Goal: Task Accomplishment & Management: Complete application form

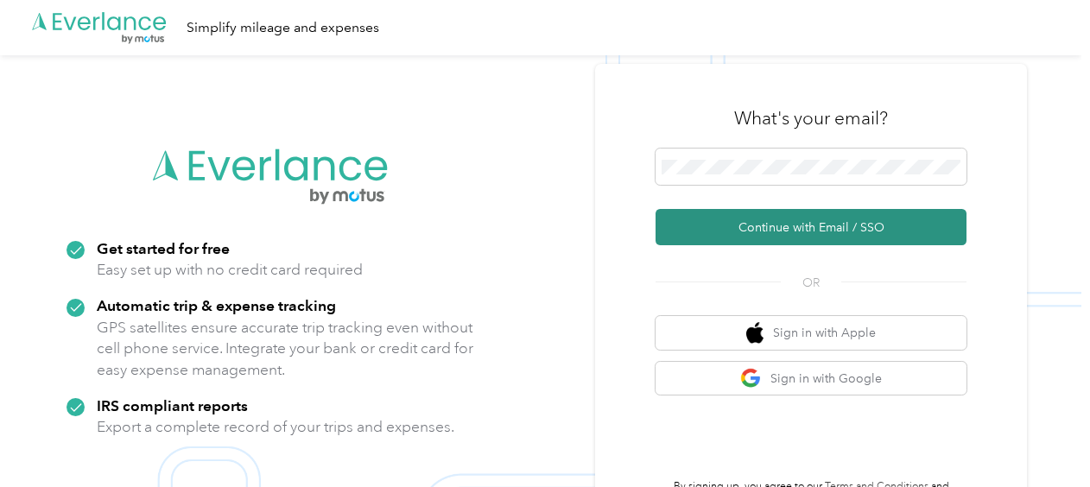
click at [770, 230] on button "Continue with Email / SSO" at bounding box center [811, 227] width 311 height 36
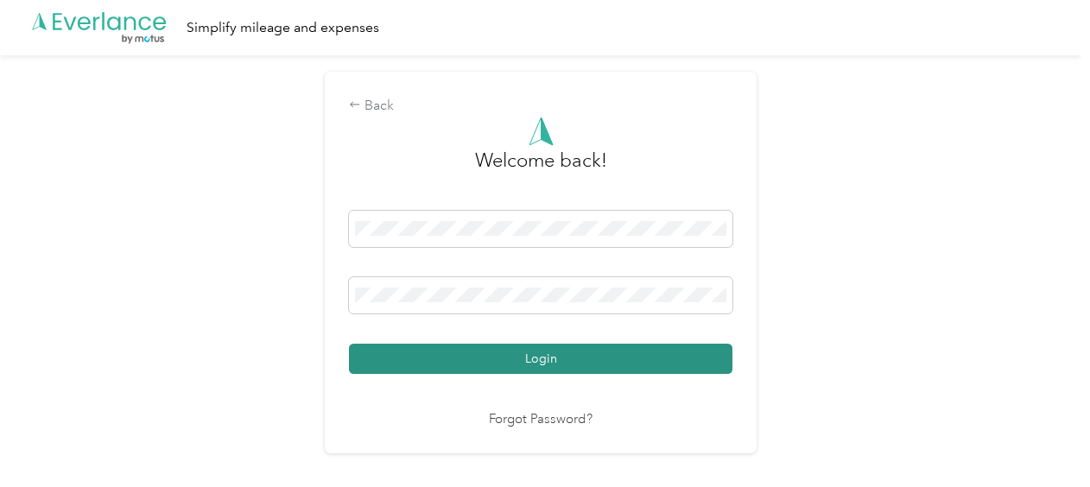
click at [560, 366] on button "Login" at bounding box center [541, 359] width 384 height 30
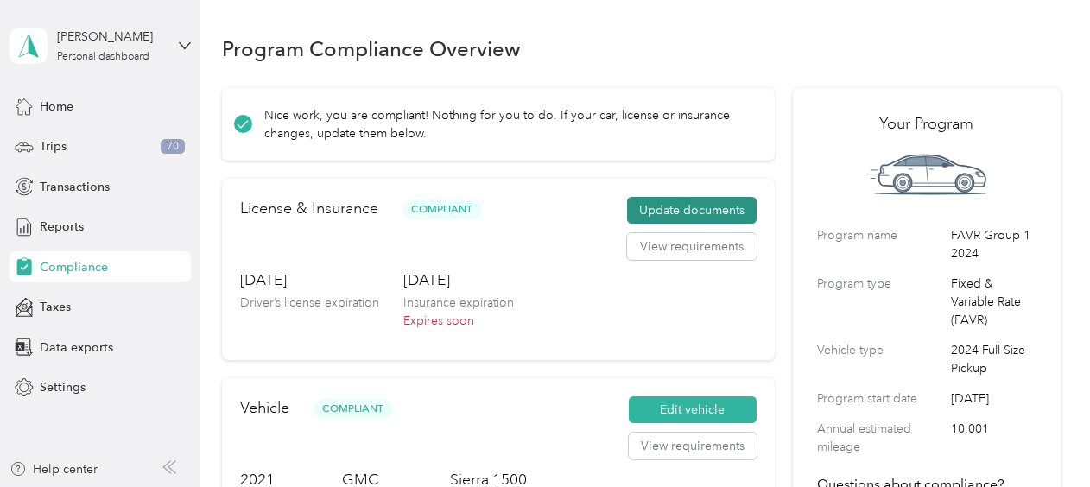
click at [684, 204] on button "Update documents" at bounding box center [692, 211] width 130 height 28
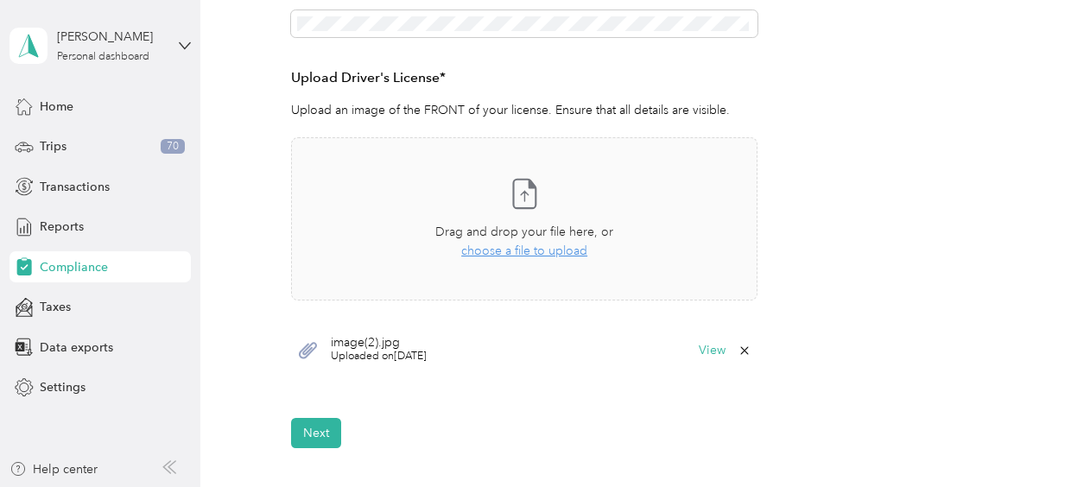
scroll to position [644, 0]
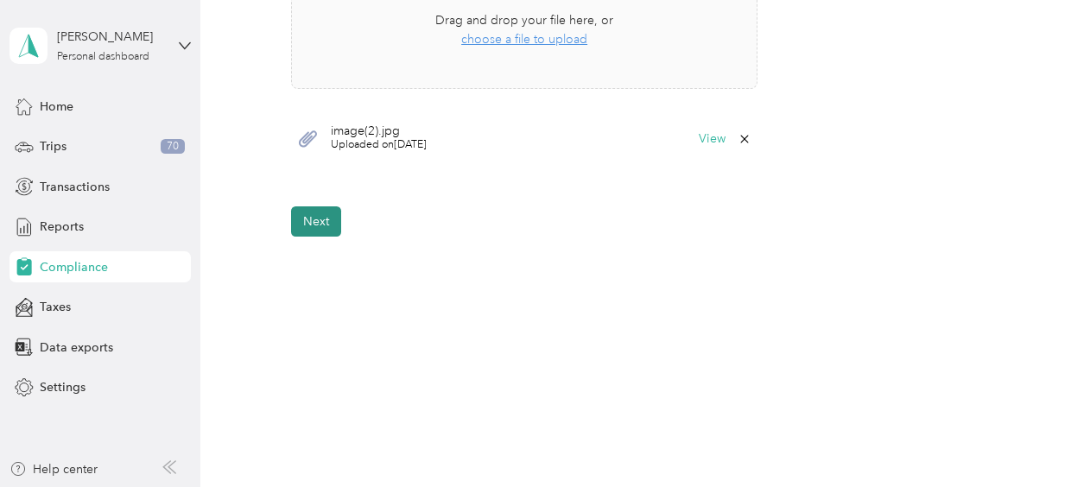
click at [318, 213] on button "Next" at bounding box center [316, 221] width 50 height 30
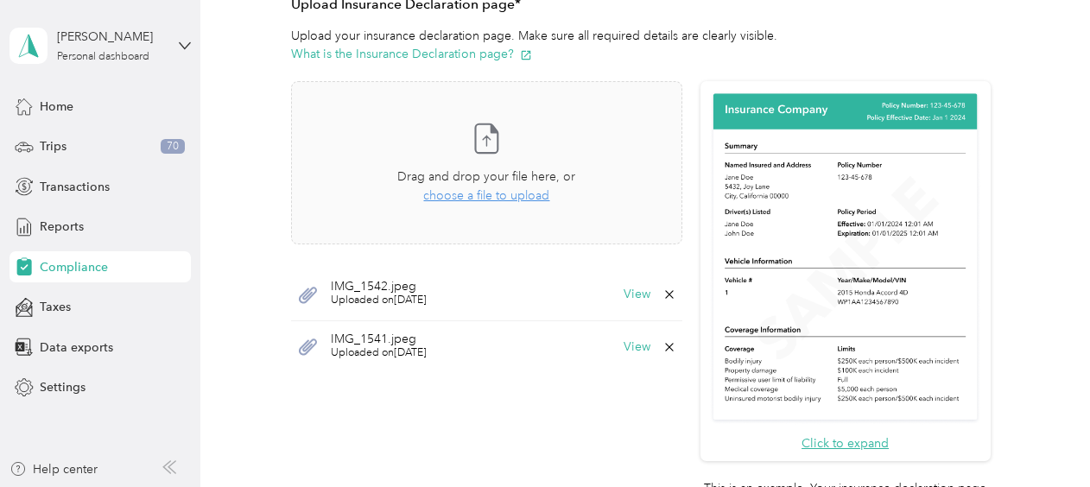
scroll to position [378, 0]
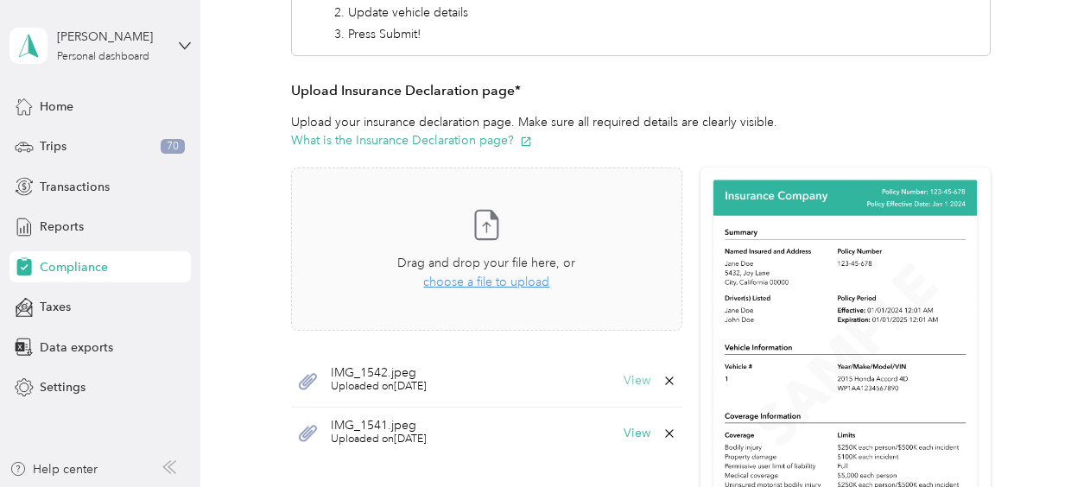
click at [629, 375] on button "View" at bounding box center [637, 381] width 27 height 12
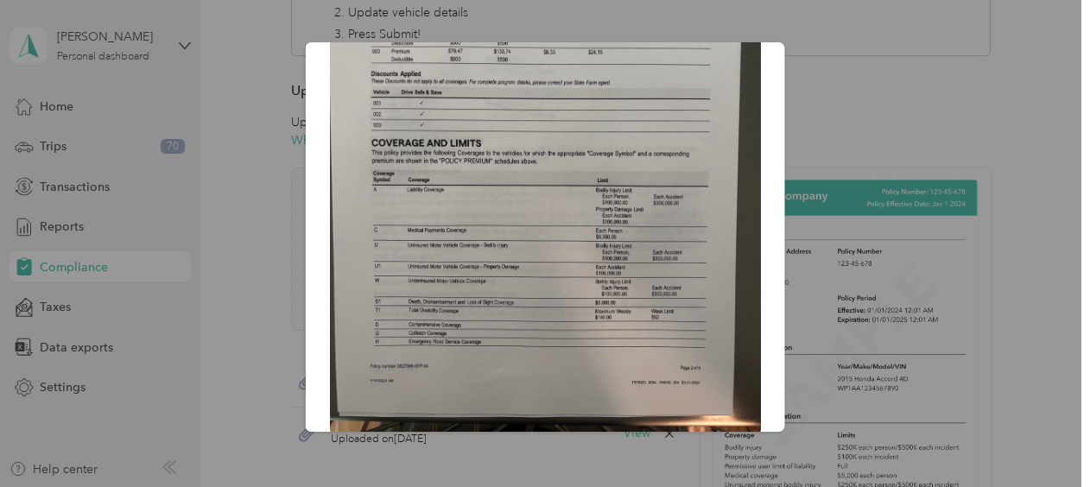
scroll to position [251, 0]
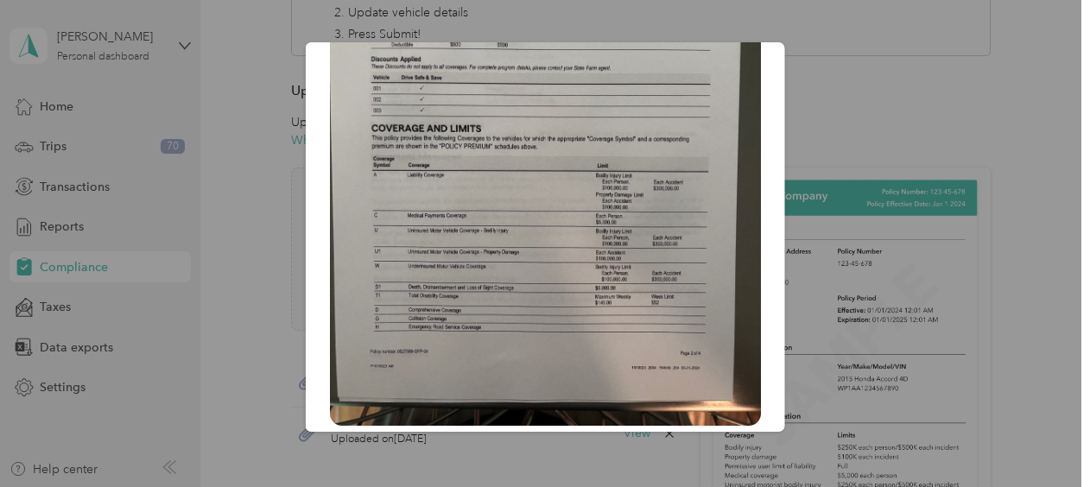
click at [829, 66] on div "IMG_1542.jpeg" at bounding box center [785, 239] width 480 height 395
drag, startPoint x: 325, startPoint y: 462, endPoint x: 334, endPoint y: 460, distance: 9.0
click at [326, 462] on div at bounding box center [545, 243] width 1090 height 487
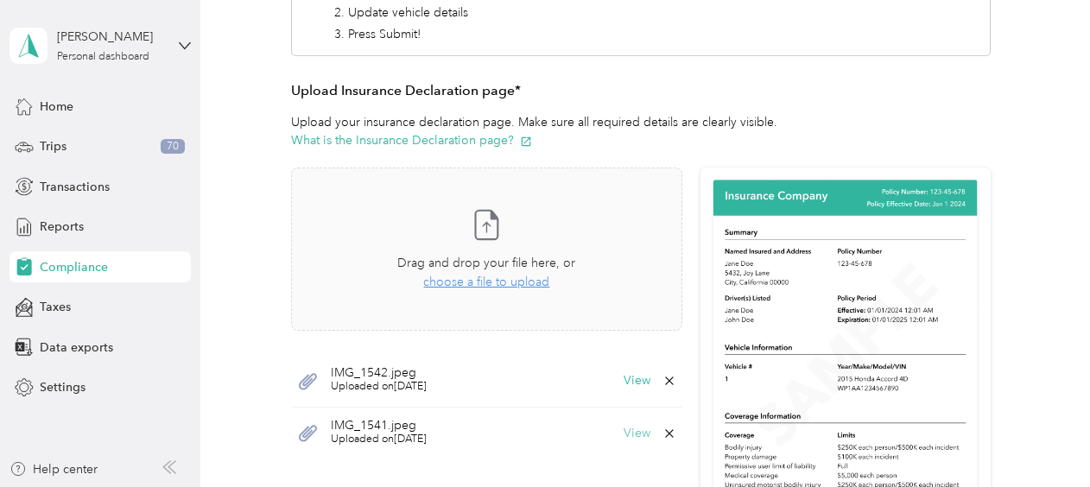
click at [624, 435] on button "View" at bounding box center [637, 434] width 27 height 12
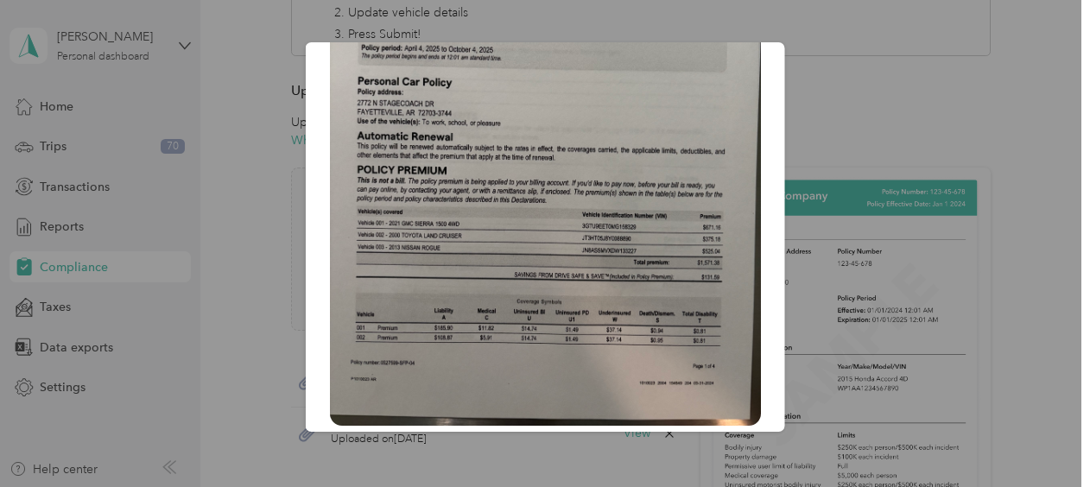
click at [232, 261] on div at bounding box center [545, 243] width 1090 height 487
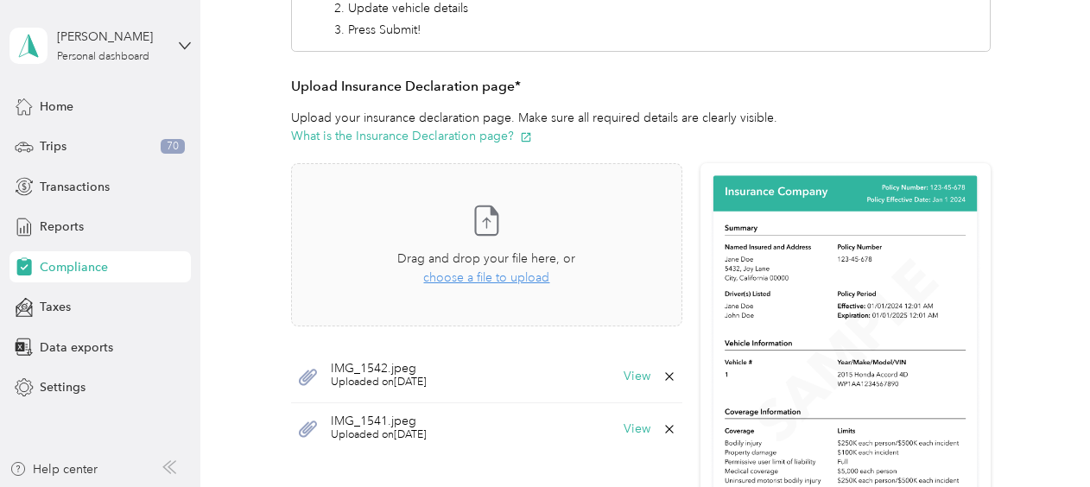
scroll to position [378, 0]
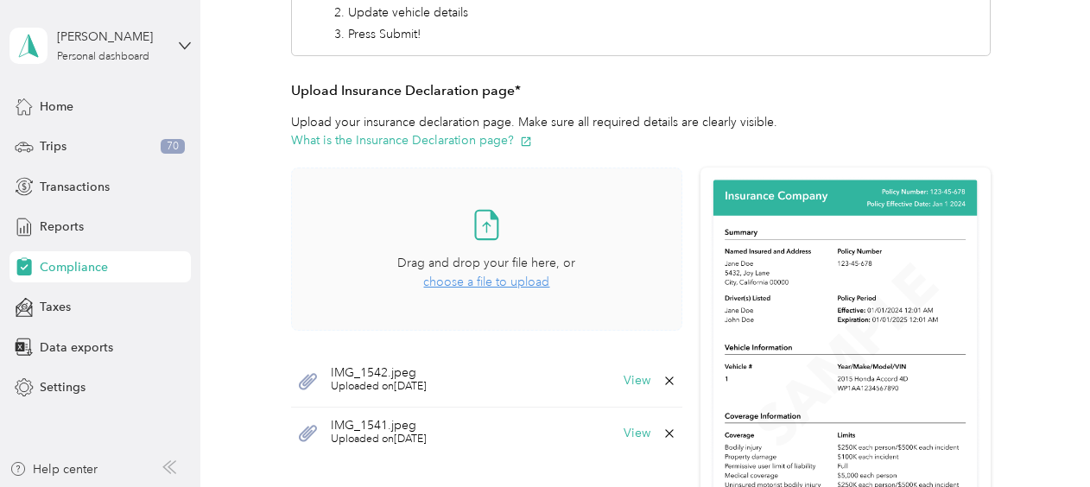
click at [500, 280] on span "choose a file to upload" at bounding box center [486, 282] width 126 height 15
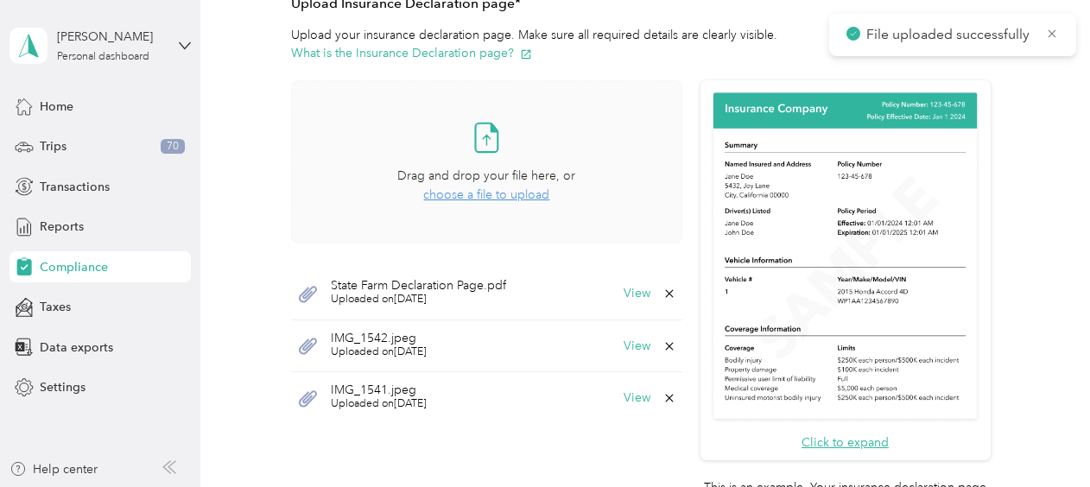
scroll to position [638, 0]
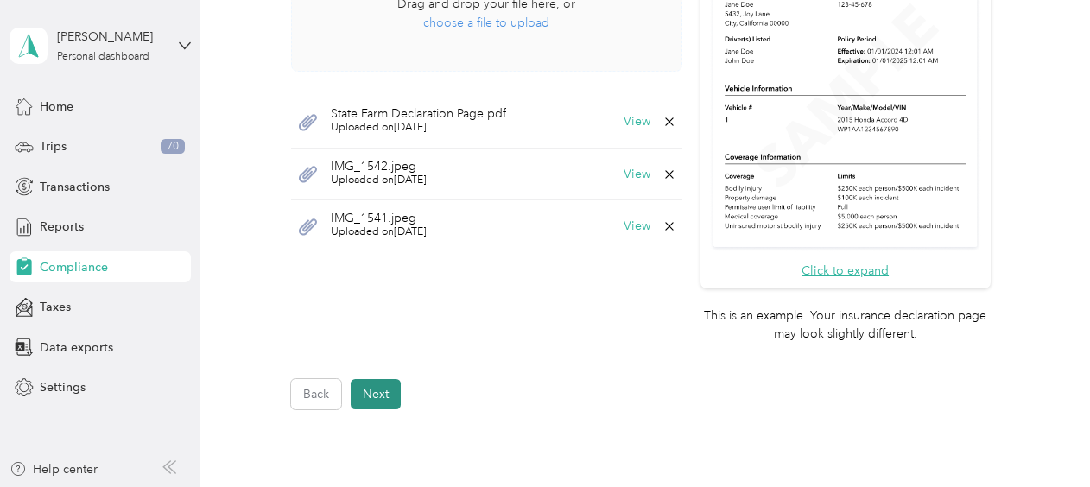
click at [381, 384] on button "Next" at bounding box center [376, 394] width 50 height 30
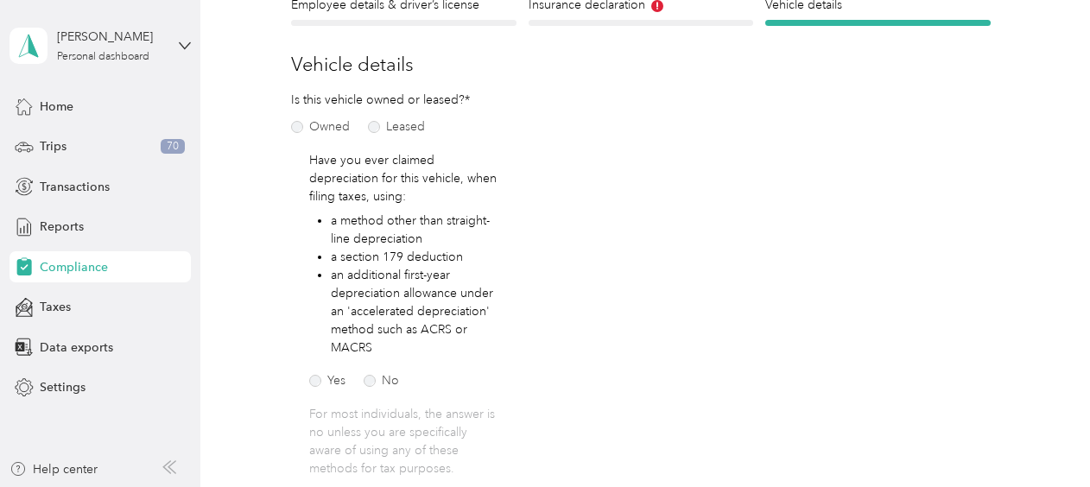
scroll to position [518, 0]
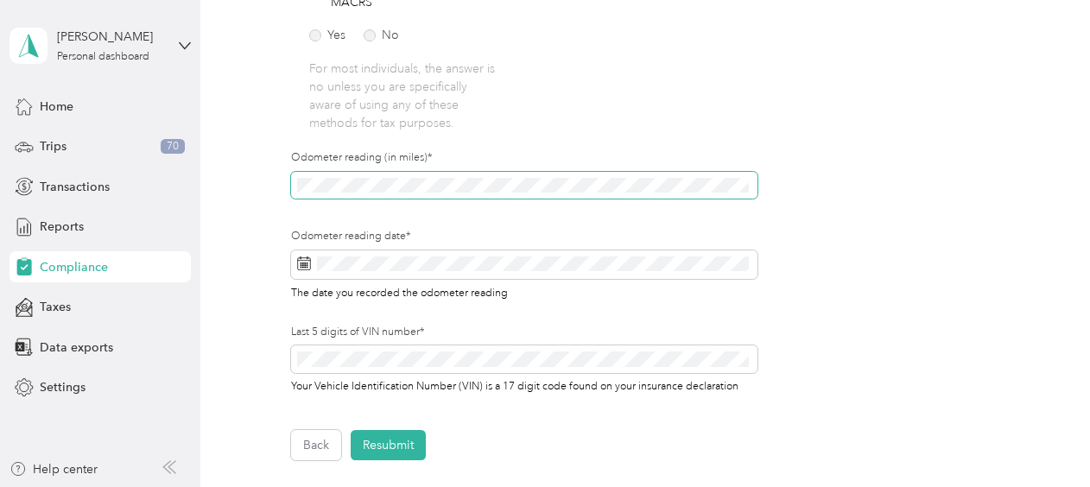
click at [264, 190] on div "Employee details & driver’s license License Insurance declaration Insurance Veh…" at bounding box center [641, 55] width 839 height 810
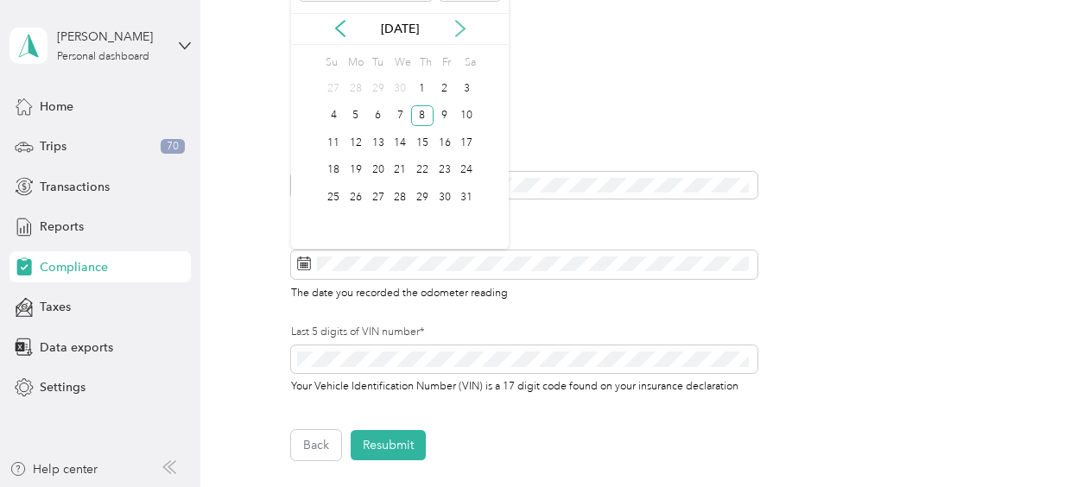
click at [458, 29] on icon at bounding box center [460, 28] width 17 height 17
click at [460, 29] on icon at bounding box center [460, 28] width 17 height 17
click at [351, 197] on div "29" at bounding box center [356, 198] width 22 height 22
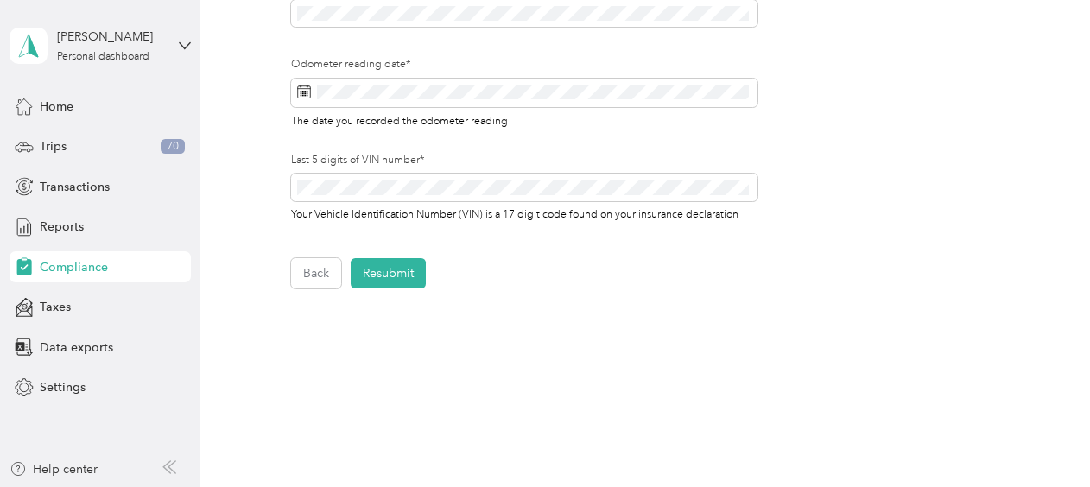
scroll to position [691, 0]
click at [397, 260] on button "Resubmit" at bounding box center [388, 272] width 75 height 30
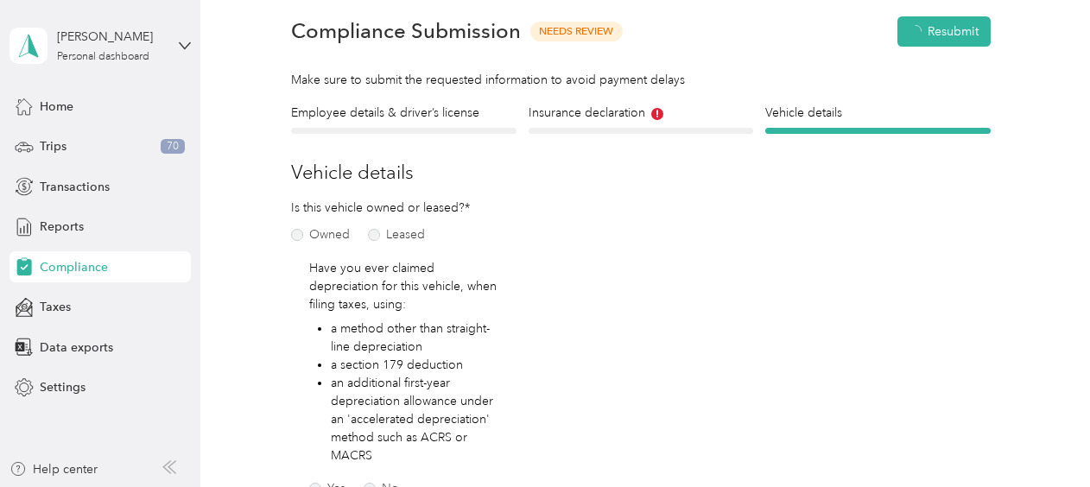
scroll to position [21, 0]
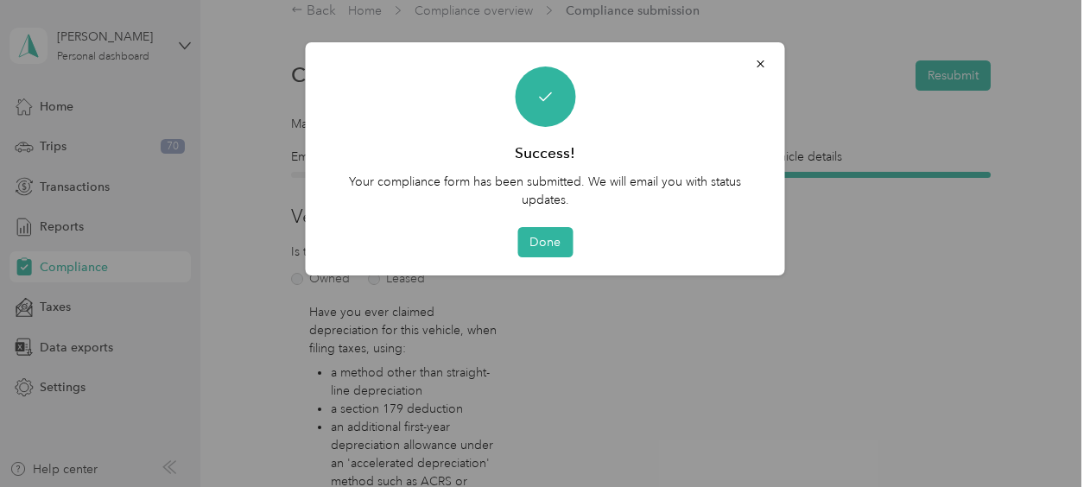
click at [572, 238] on div "Done" at bounding box center [545, 242] width 431 height 30
click at [555, 238] on button "Done" at bounding box center [545, 242] width 55 height 30
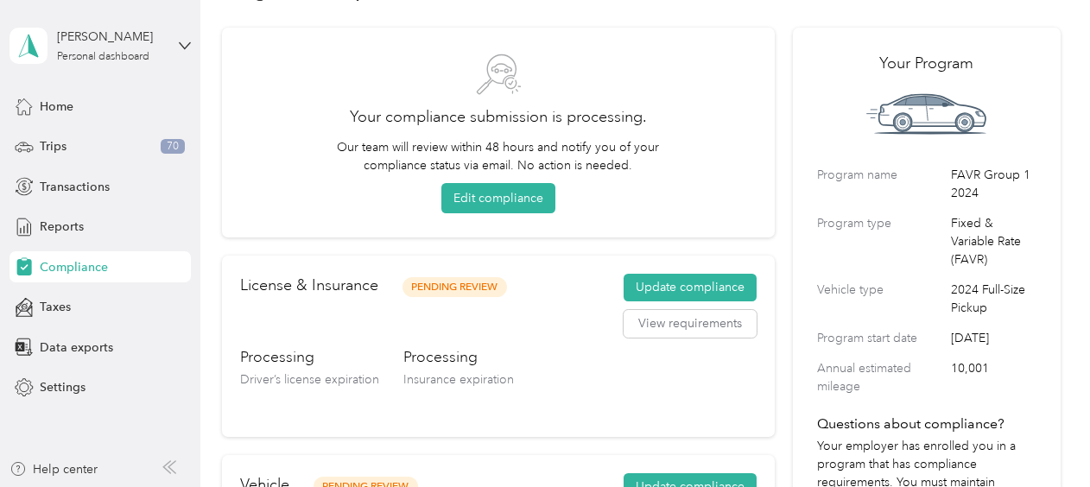
scroll to position [21, 0]
